Goal: Obtain resource: Download file/media

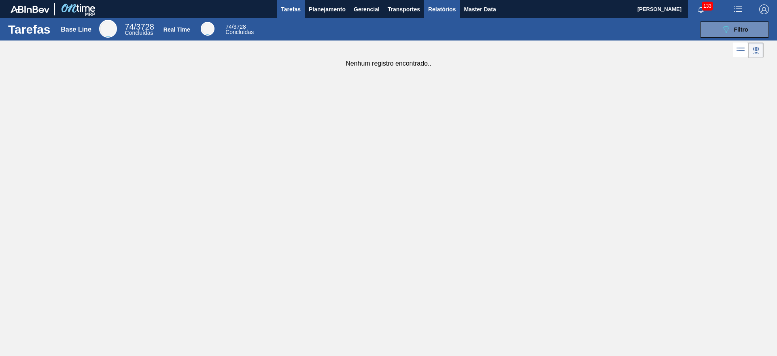
click at [437, 12] on span "Relatórios" at bounding box center [442, 9] width 28 height 10
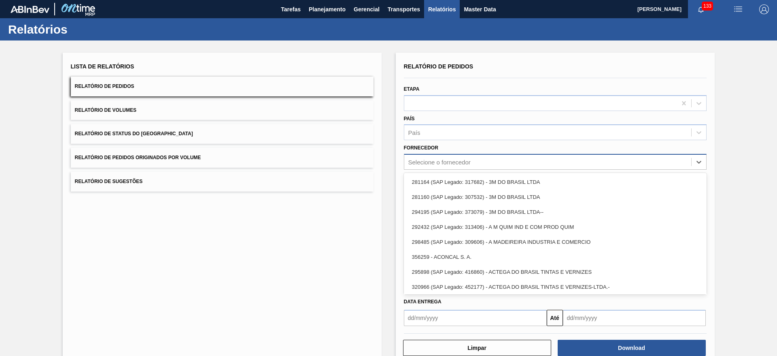
click at [456, 163] on div "Selecione o fornecedor" at bounding box center [439, 162] width 62 height 7
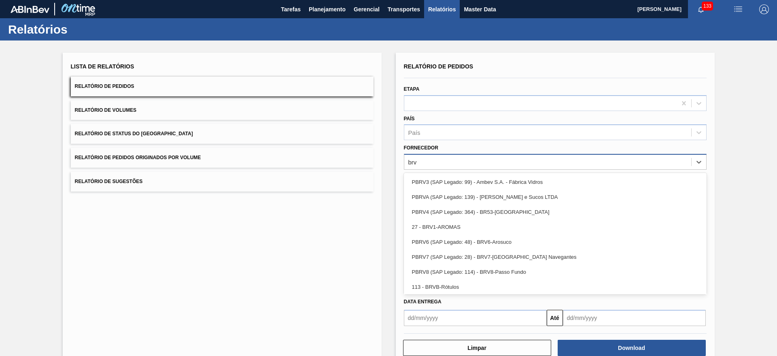
type input "brv4"
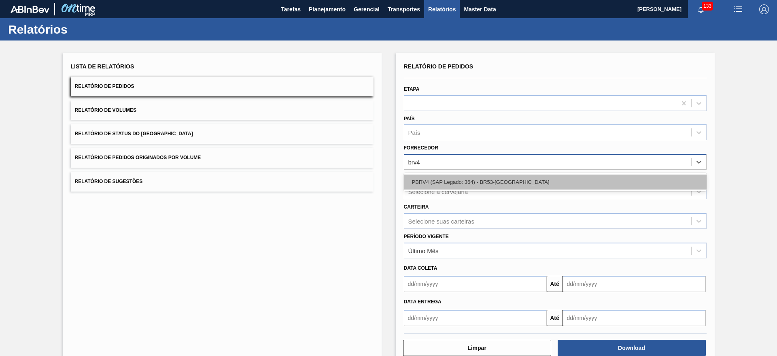
click at [472, 184] on div "PBRV4 (SAP Legado: 364) - BR53-[GEOGRAPHIC_DATA]" at bounding box center [555, 181] width 303 height 15
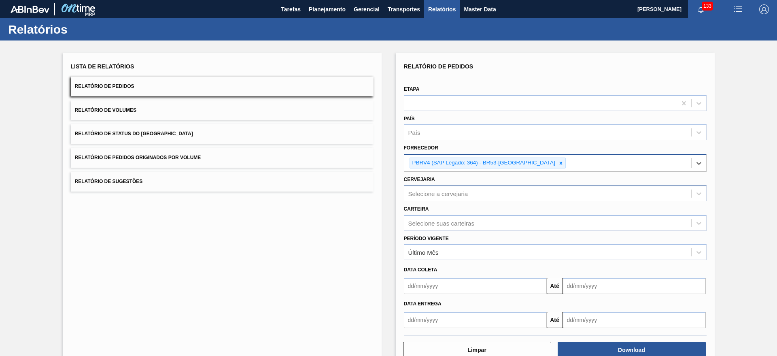
click at [466, 192] on div "Selecione a cervejaria" at bounding box center [438, 193] width 60 height 7
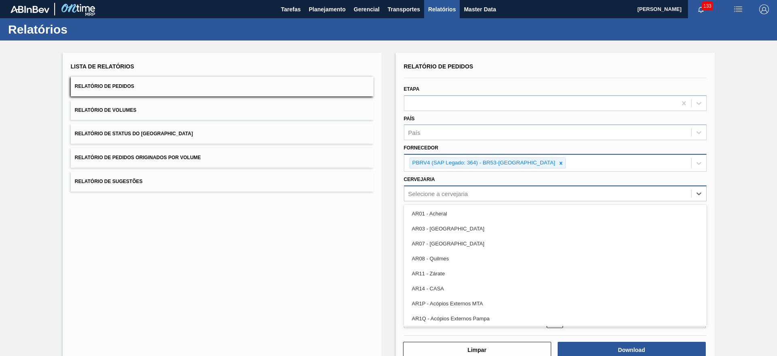
click at [466, 192] on div "Selecione a cervejaria" at bounding box center [438, 193] width 60 height 7
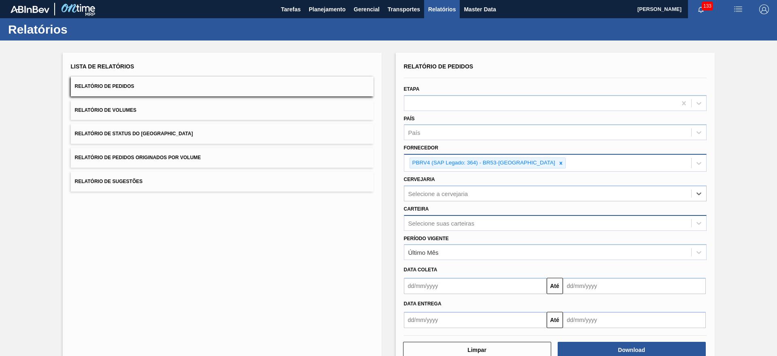
click at [454, 223] on div "Selecione suas carteiras" at bounding box center [441, 222] width 66 height 7
click at [379, 211] on div "Lista de Relatórios Relatório de Pedidos Relatório de Volumes Relatório de Stat…" at bounding box center [222, 210] width 319 height 314
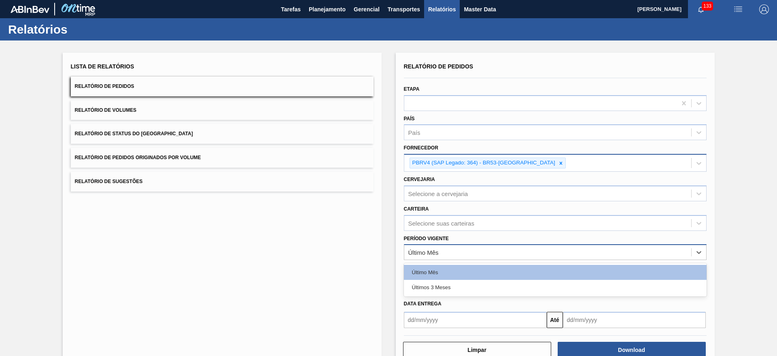
click at [484, 254] on div "Último Mês" at bounding box center [547, 252] width 287 height 12
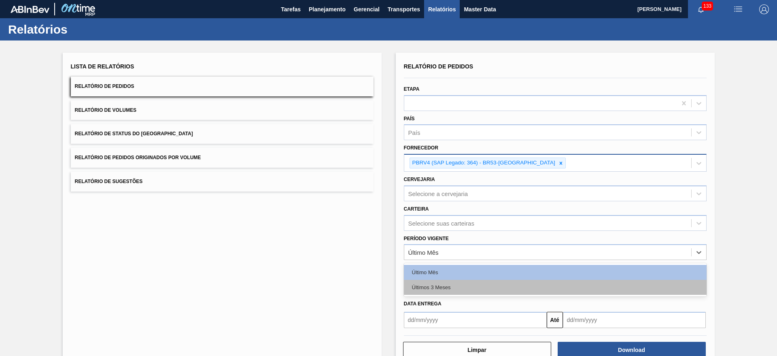
click at [447, 284] on div "Últimos 3 Meses" at bounding box center [555, 287] width 303 height 15
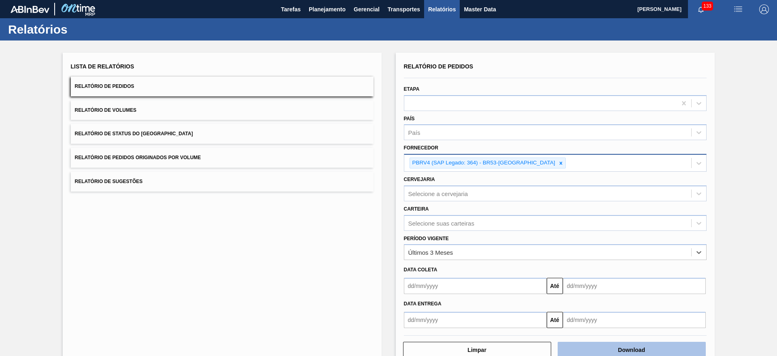
click at [606, 352] on button "Download" at bounding box center [631, 349] width 148 height 16
